Goal: Find specific page/section: Find specific page/section

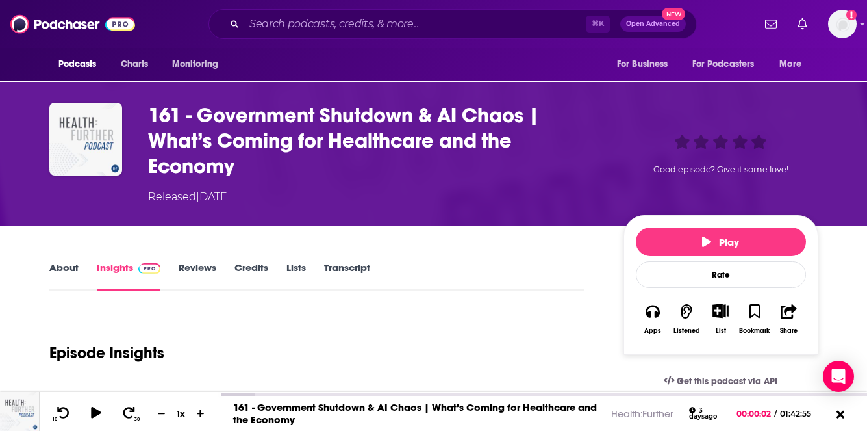
scroll to position [123, 0]
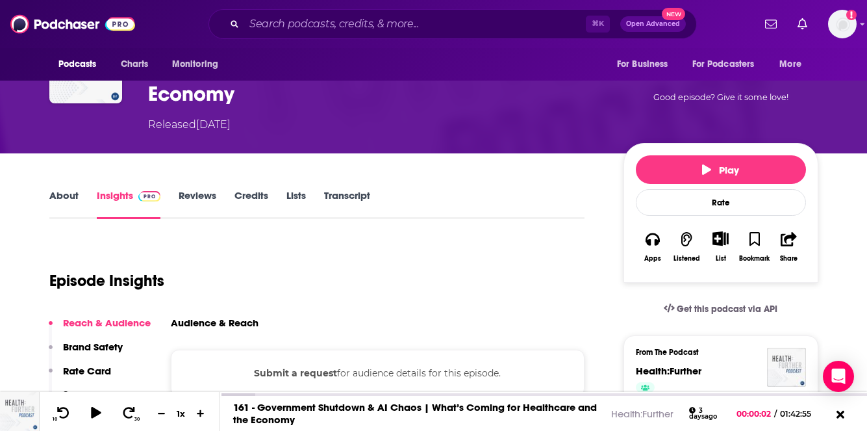
click at [57, 204] on link "About" at bounding box center [63, 204] width 29 height 30
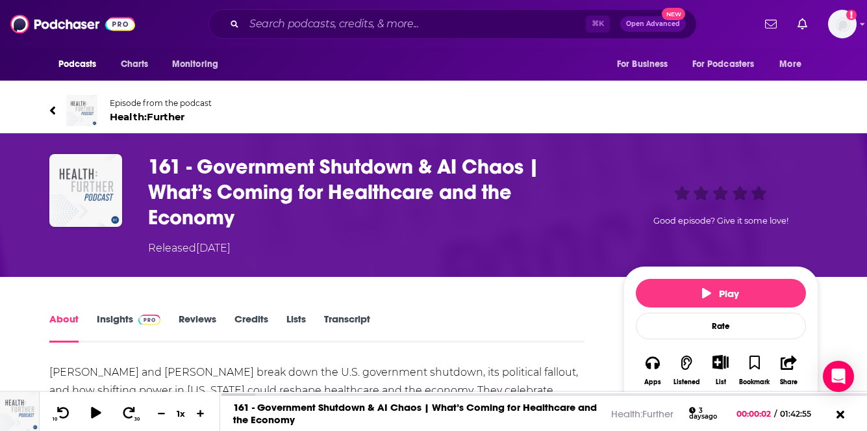
click at [149, 115] on span "Health:Further" at bounding box center [161, 116] width 102 height 12
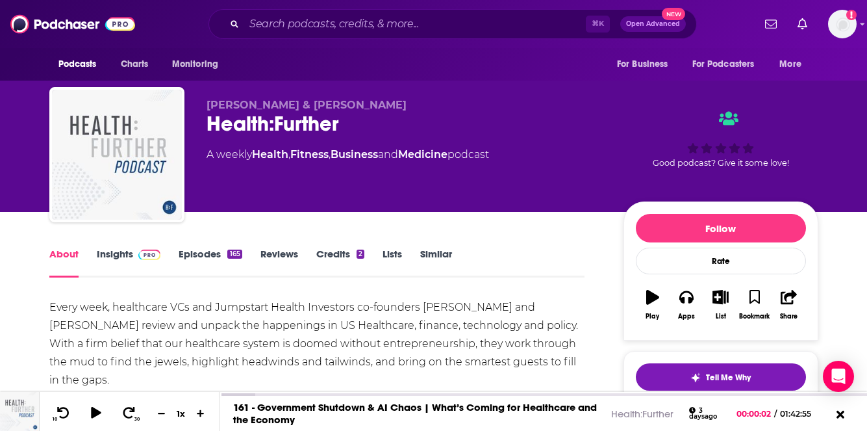
click at [131, 248] on link "Insights" at bounding box center [129, 263] width 64 height 30
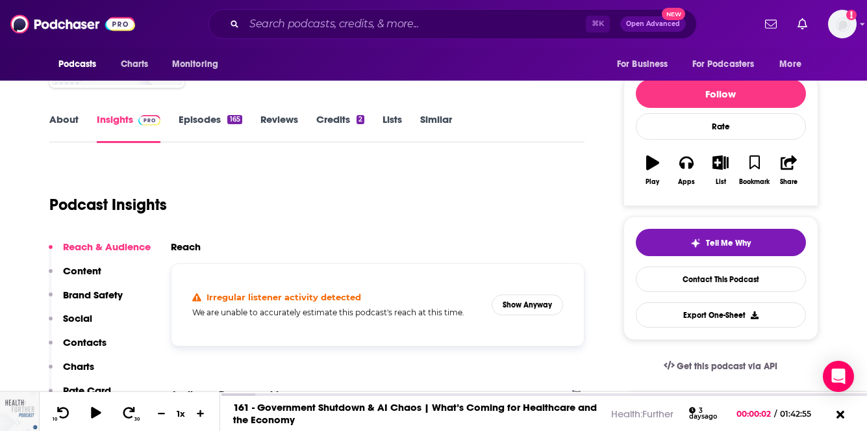
scroll to position [207, 0]
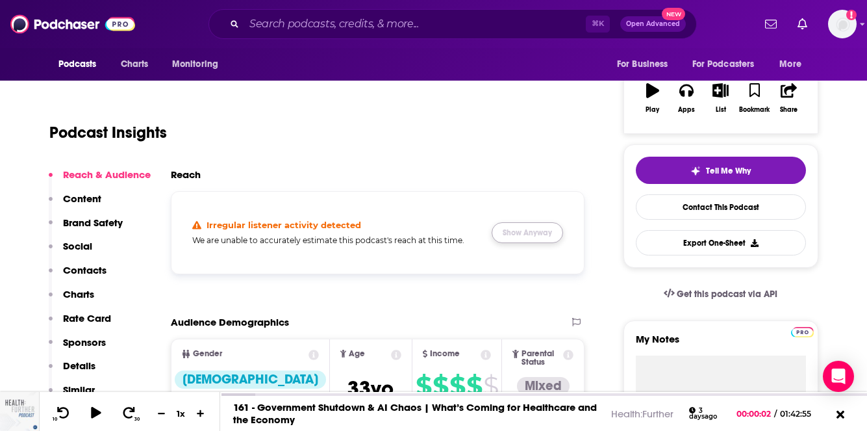
click at [518, 231] on button "Show Anyway" at bounding box center [527, 232] width 71 height 21
